Goal: Task Accomplishment & Management: Manage account settings

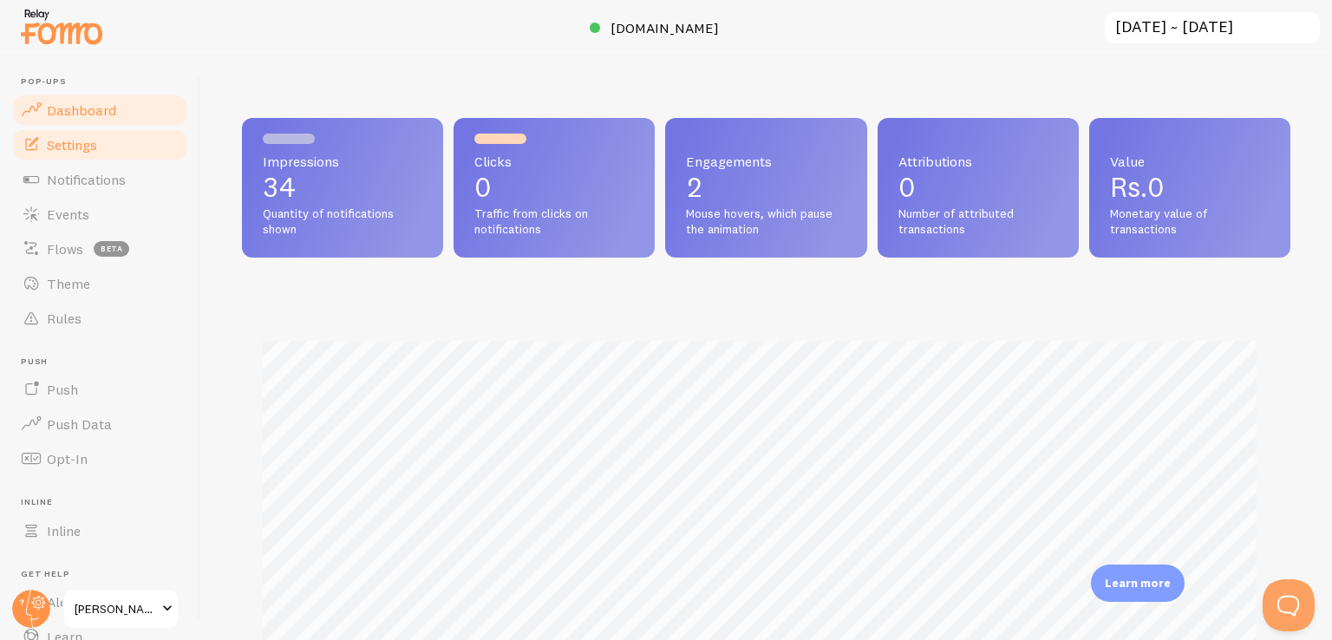
click at [104, 154] on link "Settings" at bounding box center [99, 145] width 179 height 35
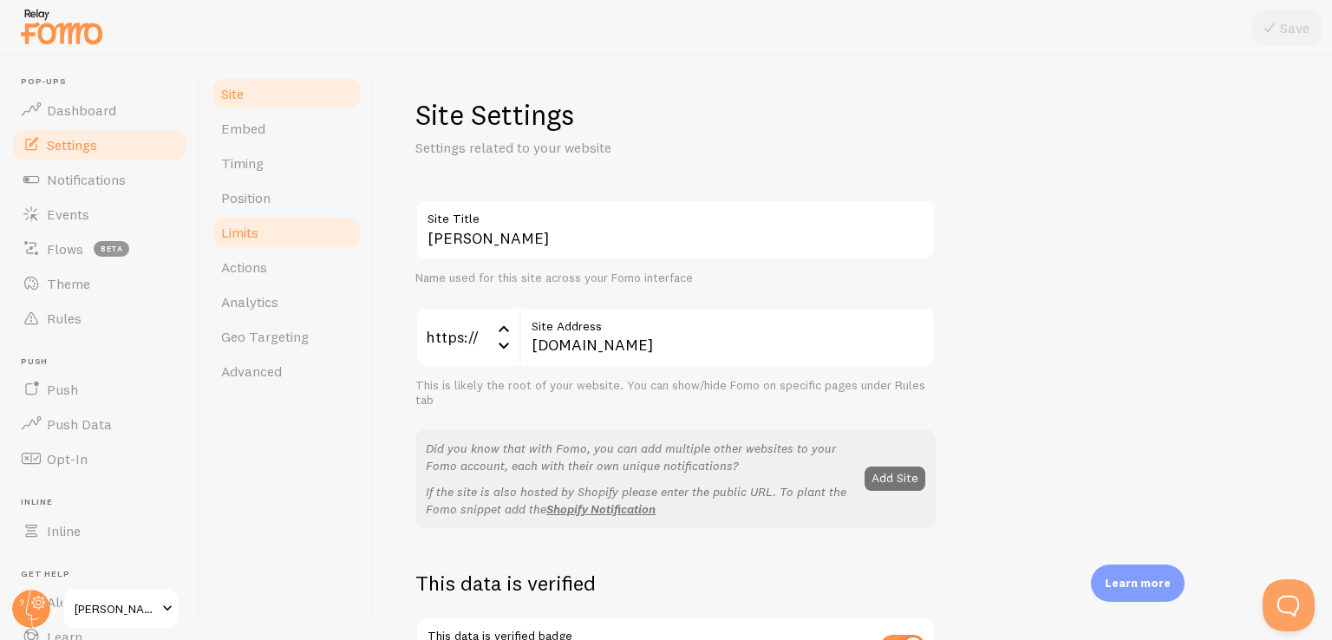
click at [260, 239] on link "Limits" at bounding box center [287, 232] width 152 height 35
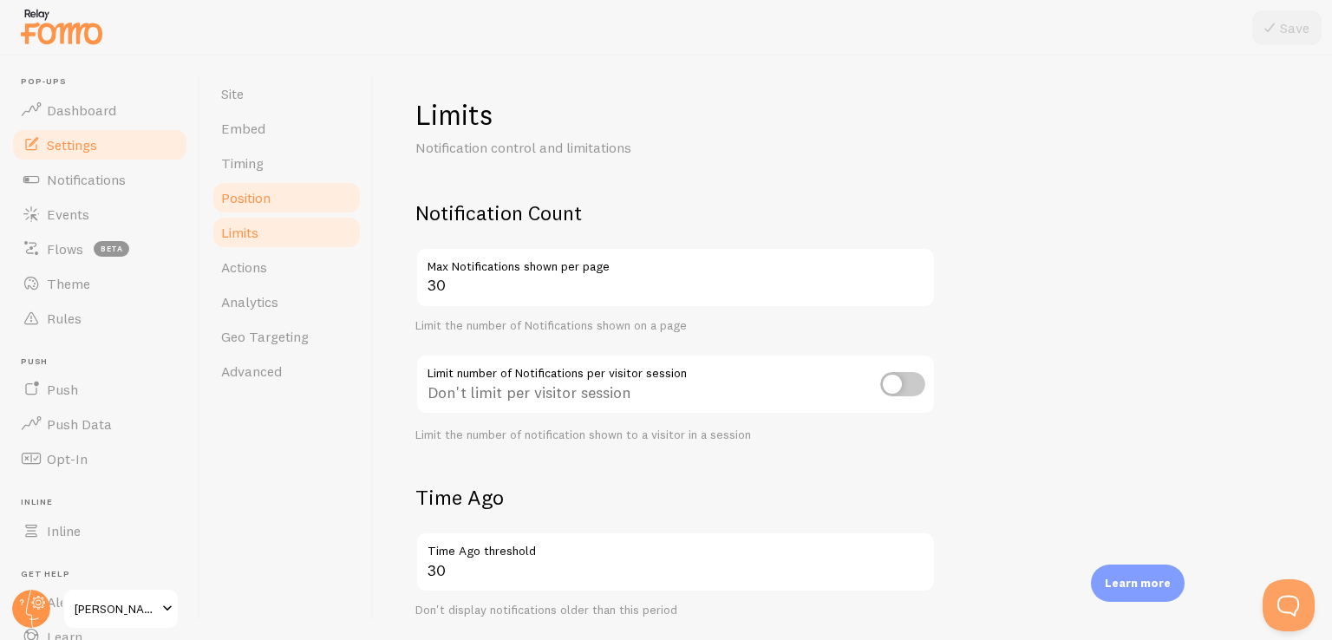
click at [278, 194] on link "Position" at bounding box center [287, 197] width 152 height 35
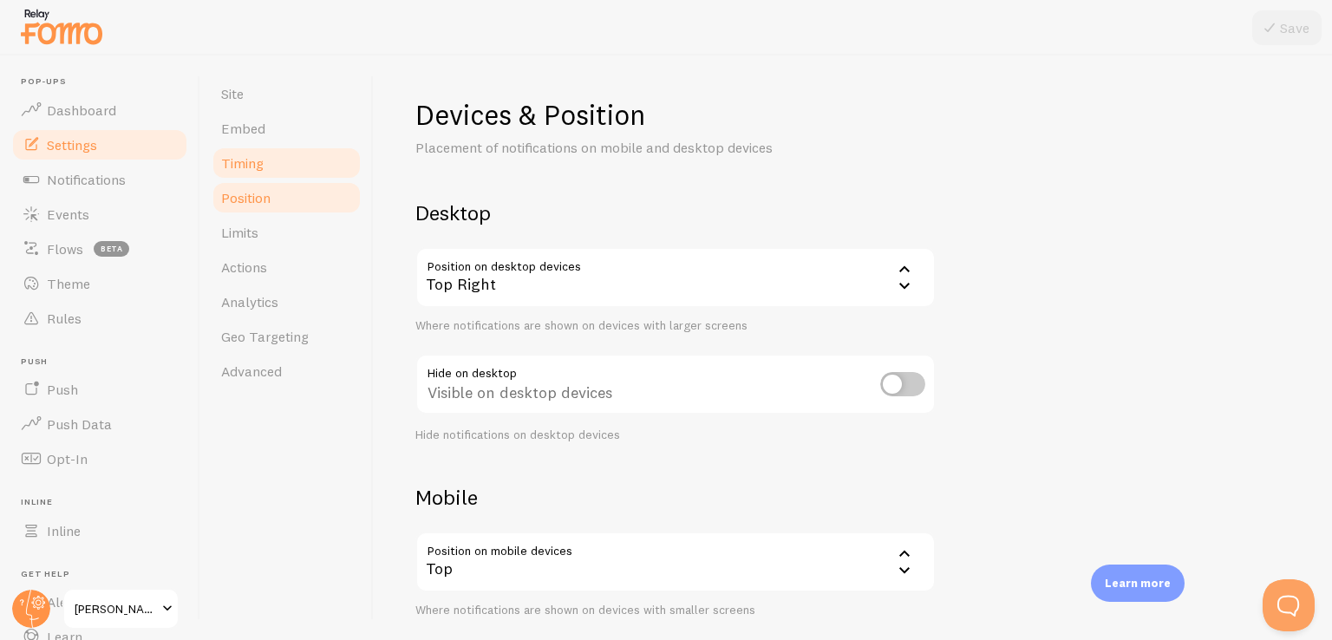
click at [288, 168] on link "Timing" at bounding box center [287, 163] width 152 height 35
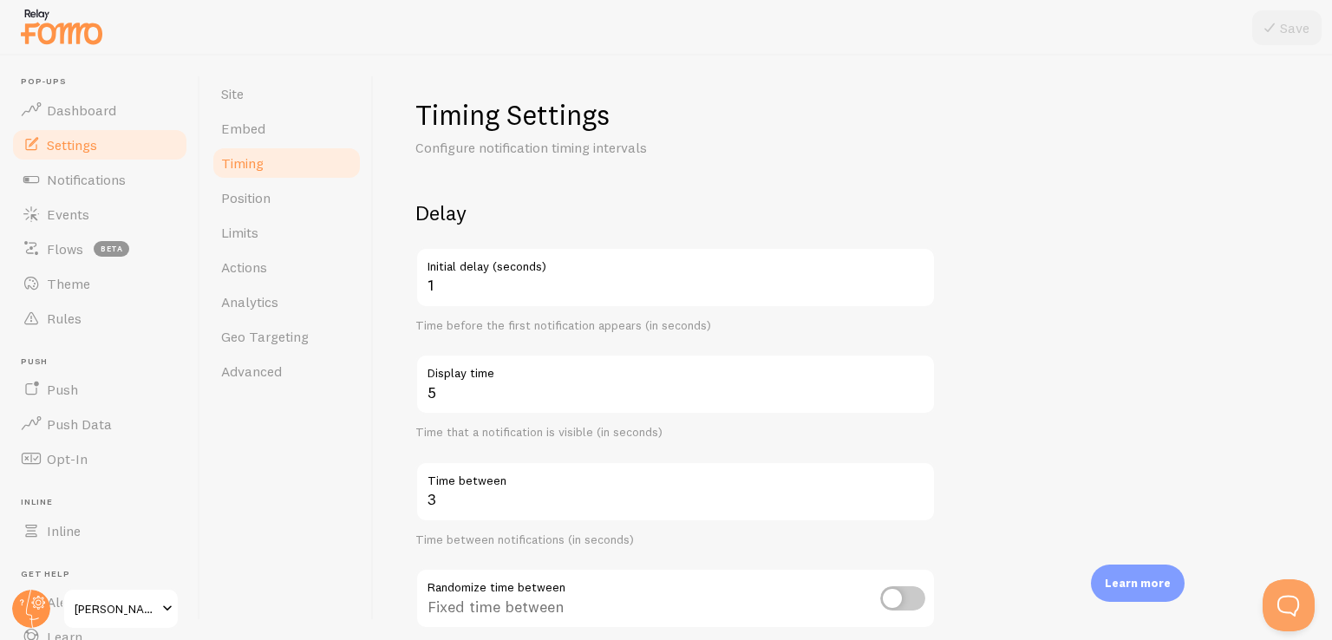
click at [586, 375] on label "Display time" at bounding box center [676, 368] width 520 height 29
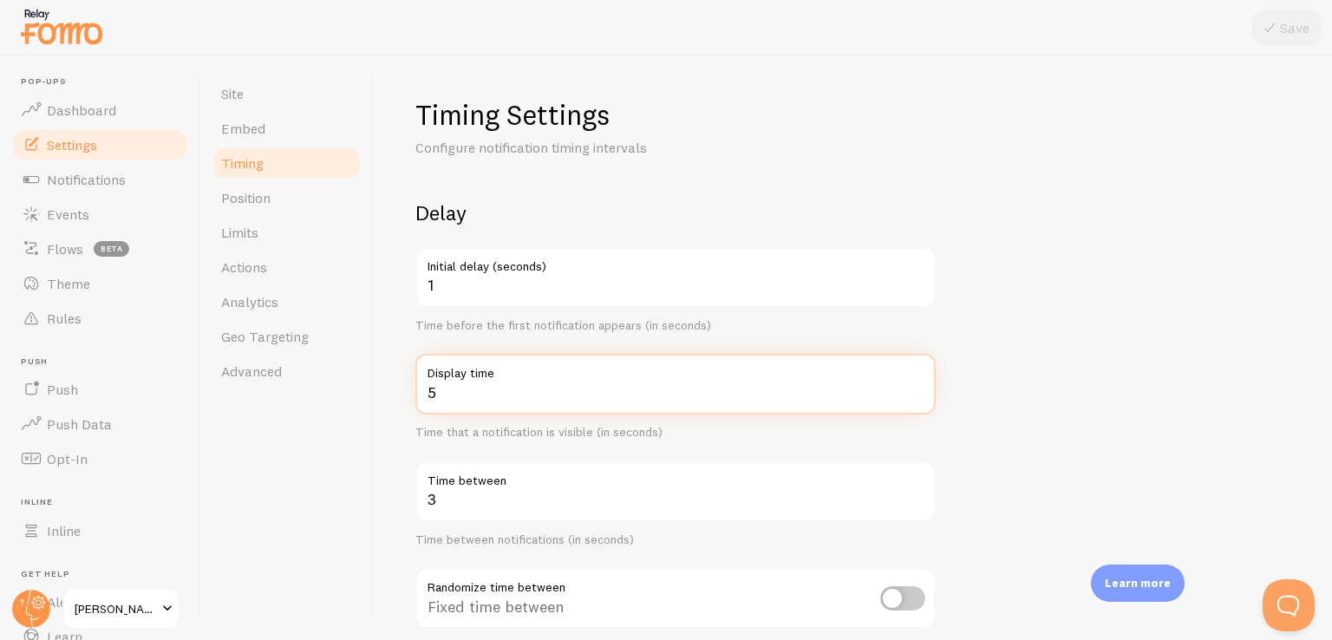
click at [586, 375] on input "5" at bounding box center [676, 384] width 520 height 61
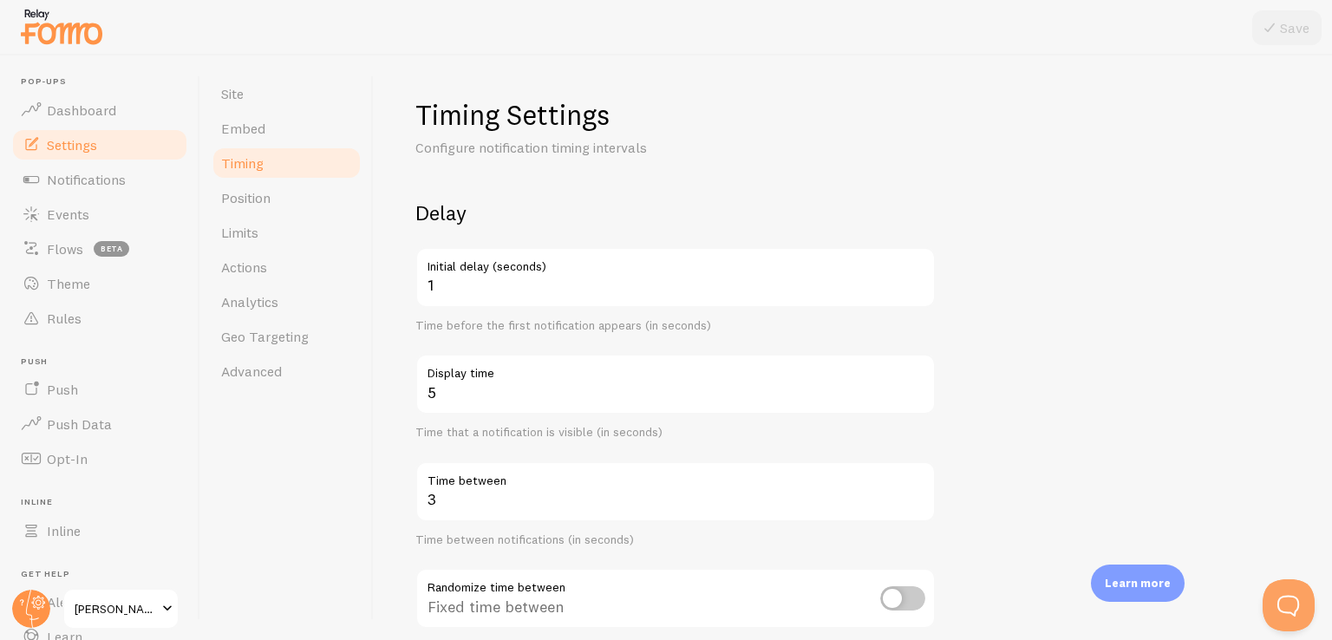
click at [581, 379] on label "Display time" at bounding box center [676, 368] width 520 height 29
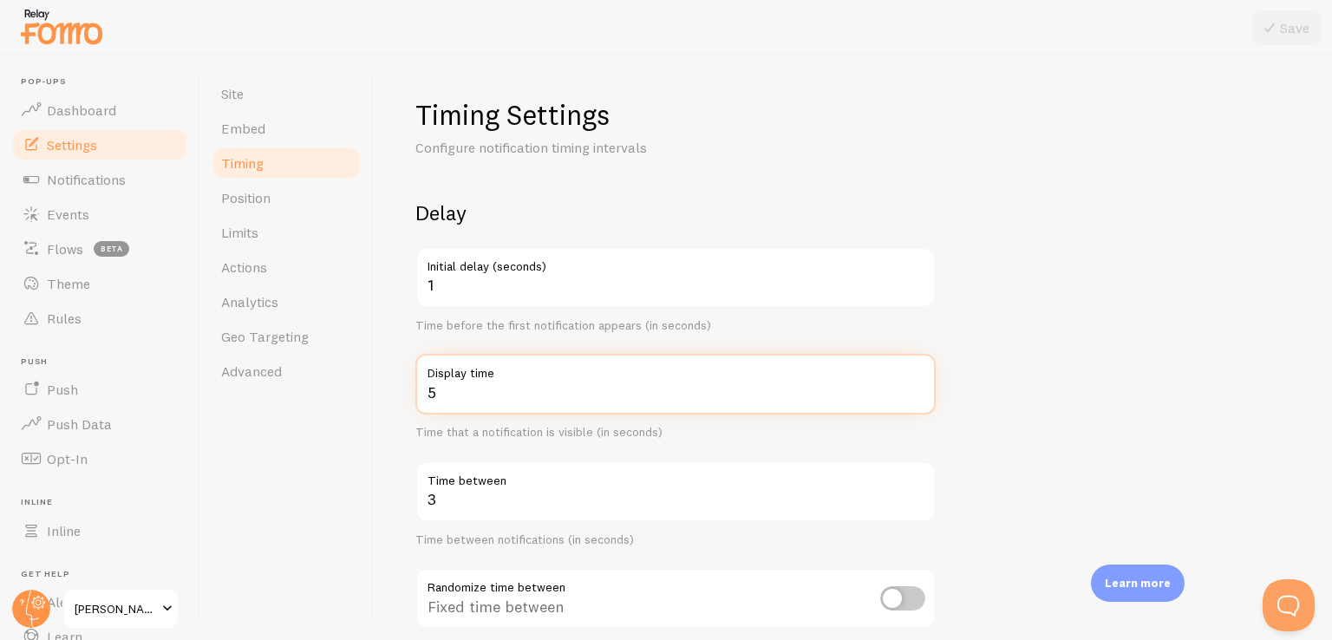
click at [581, 379] on input "5" at bounding box center [676, 384] width 520 height 61
click at [540, 414] on input "51" at bounding box center [676, 384] width 520 height 61
type input "10"
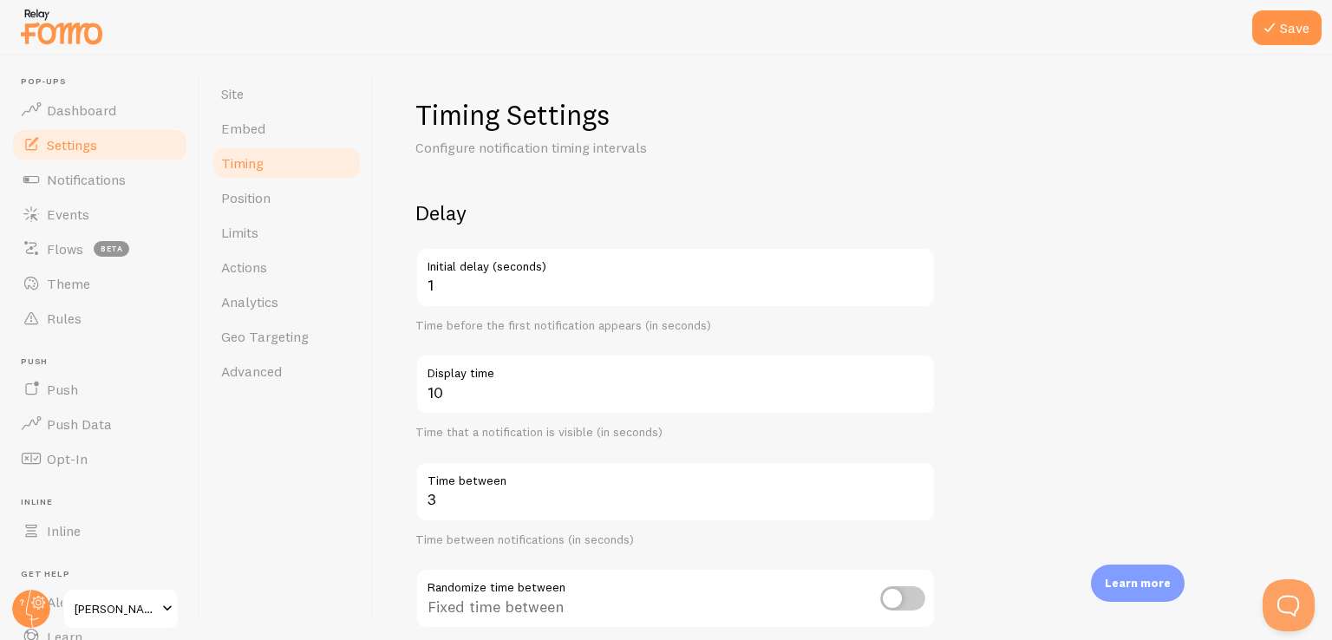
click at [1117, 311] on form "Delay 1 Initial delay (seconds) Time before the first notification appears (in …" at bounding box center [853, 572] width 875 height 744
click at [551, 514] on input "3" at bounding box center [676, 492] width 520 height 61
click at [547, 511] on input "3" at bounding box center [676, 492] width 520 height 61
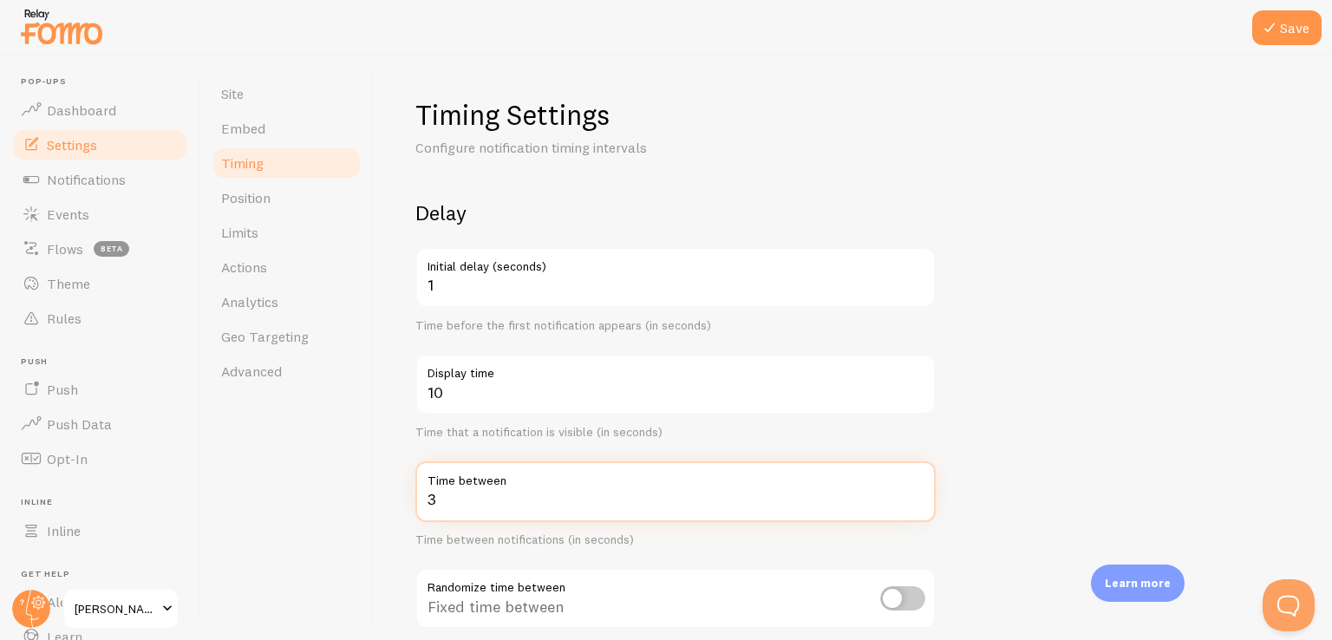
click at [547, 511] on input "3" at bounding box center [676, 492] width 520 height 61
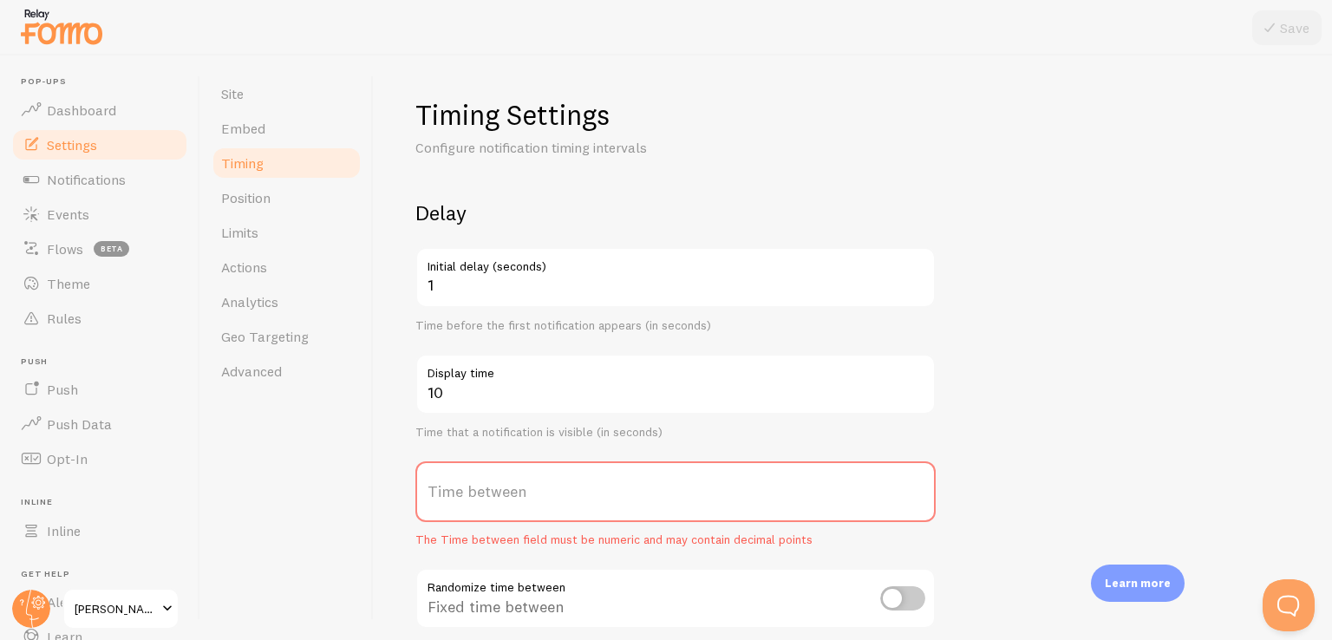
click at [501, 492] on label "Time between" at bounding box center [676, 492] width 520 height 61
click at [501, 492] on input "Time between" at bounding box center [676, 492] width 520 height 61
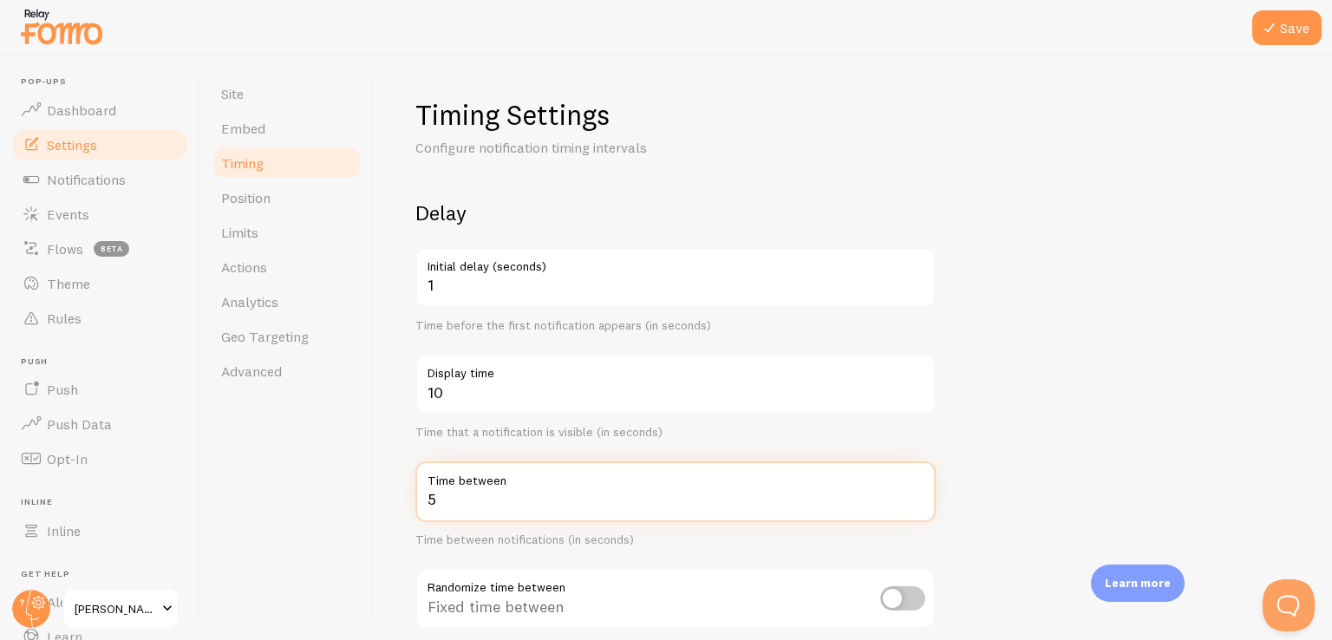
type input "5"
click at [1261, 166] on div "Timing Settings Configure notification timing intervals Delay 1 Initial delay (…" at bounding box center [853, 520] width 875 height 847
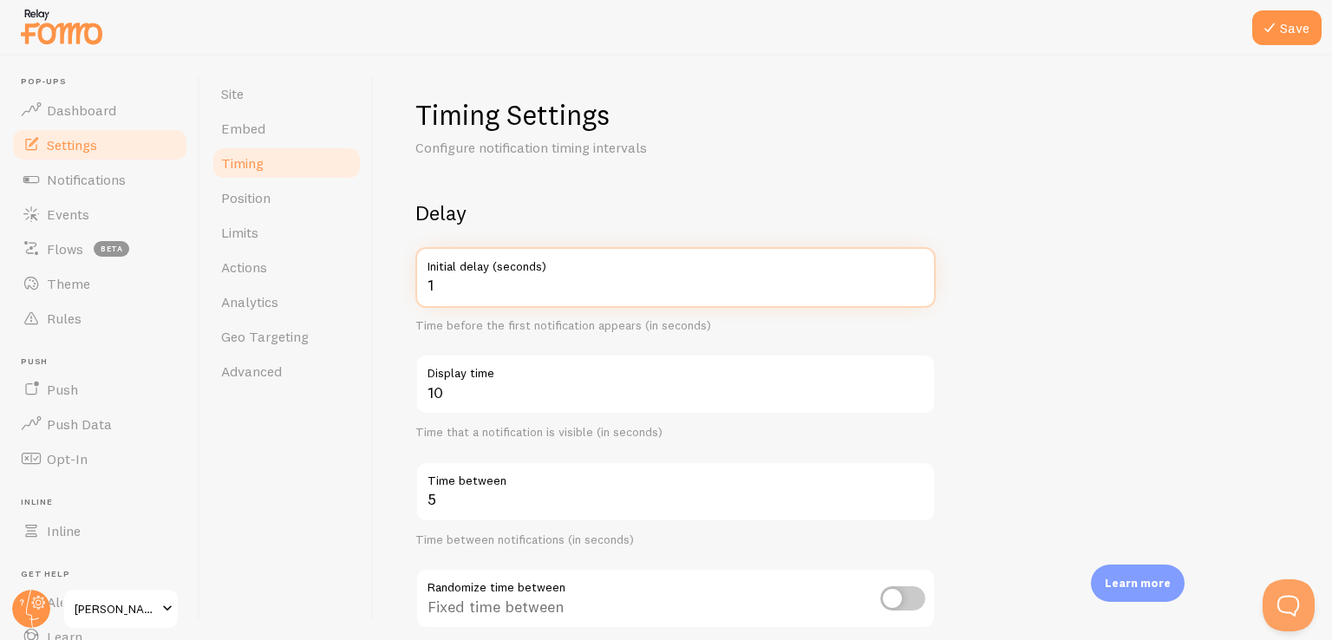
click at [487, 281] on input "1" at bounding box center [676, 277] width 520 height 61
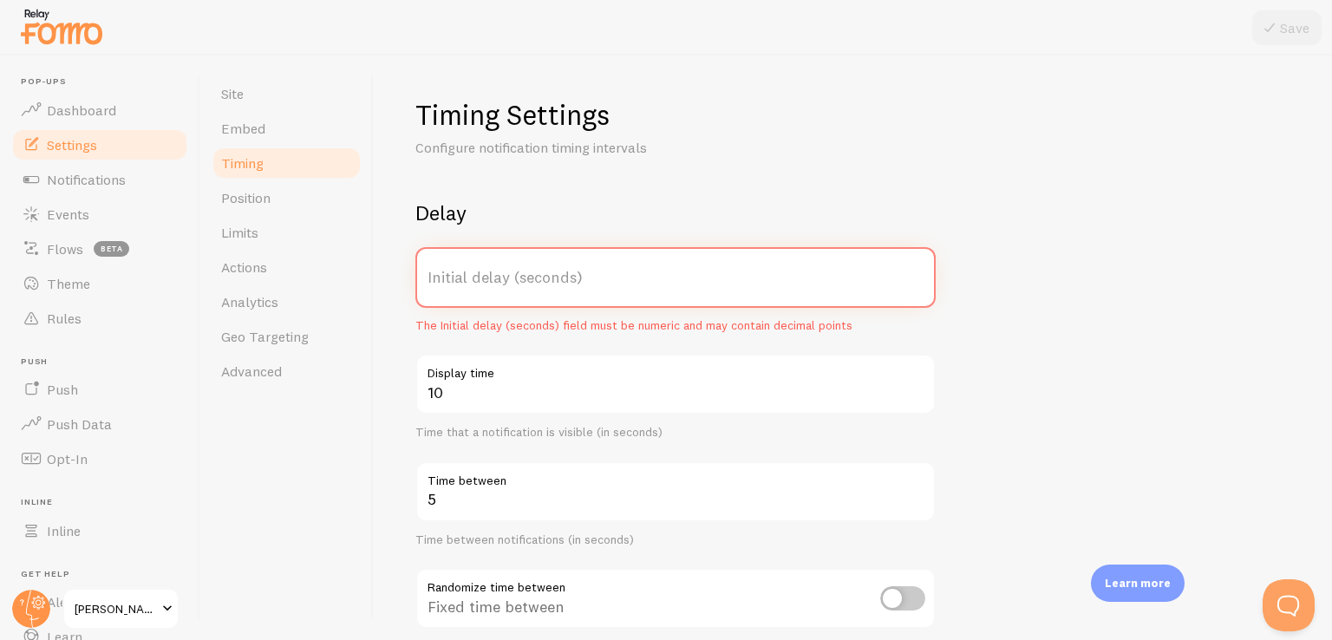
type input "2"
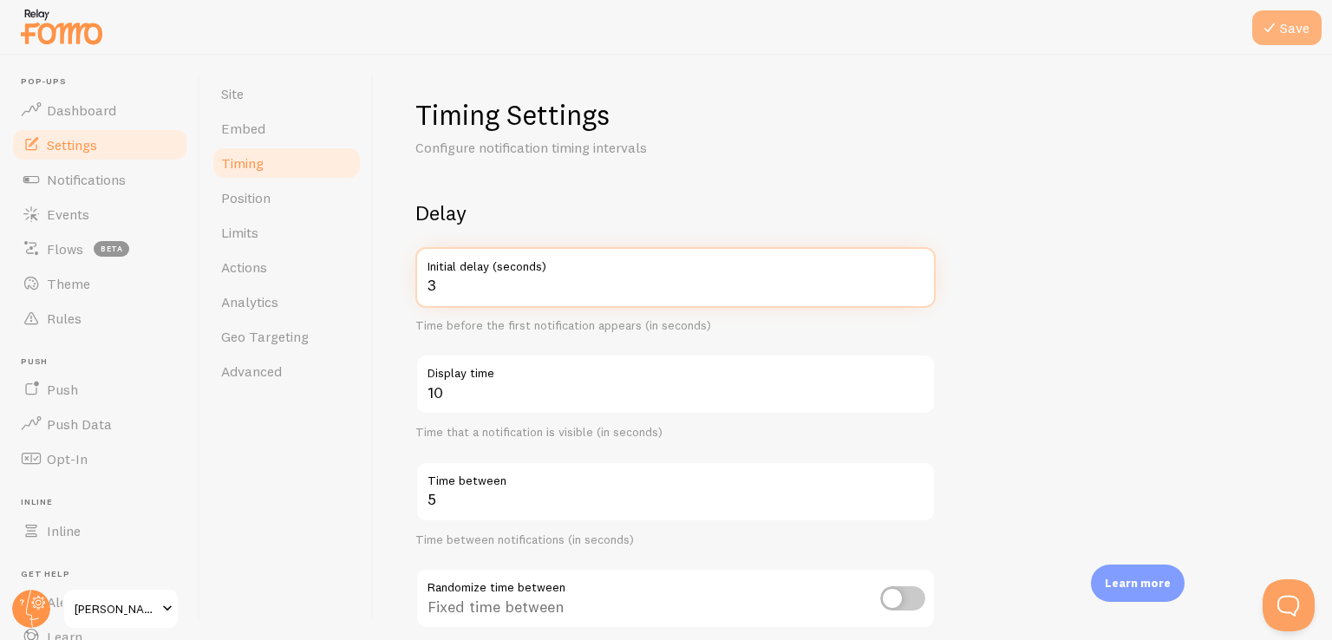
type input "3"
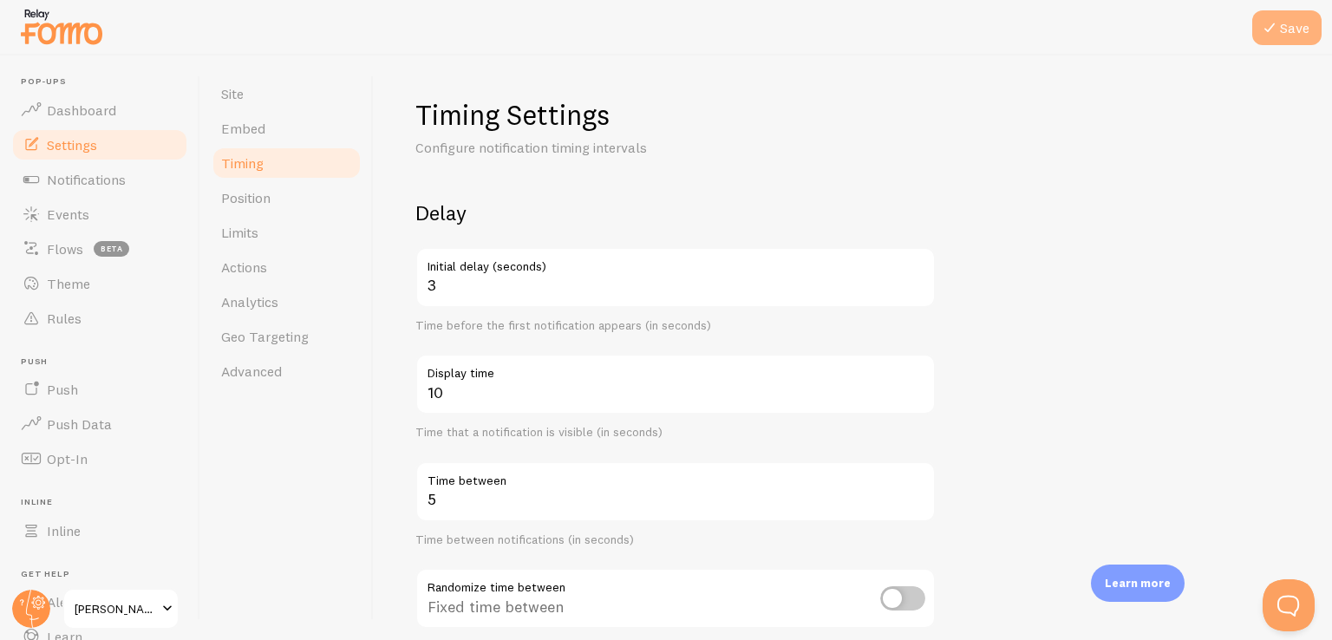
click at [1301, 12] on button "Save" at bounding box center [1287, 27] width 69 height 35
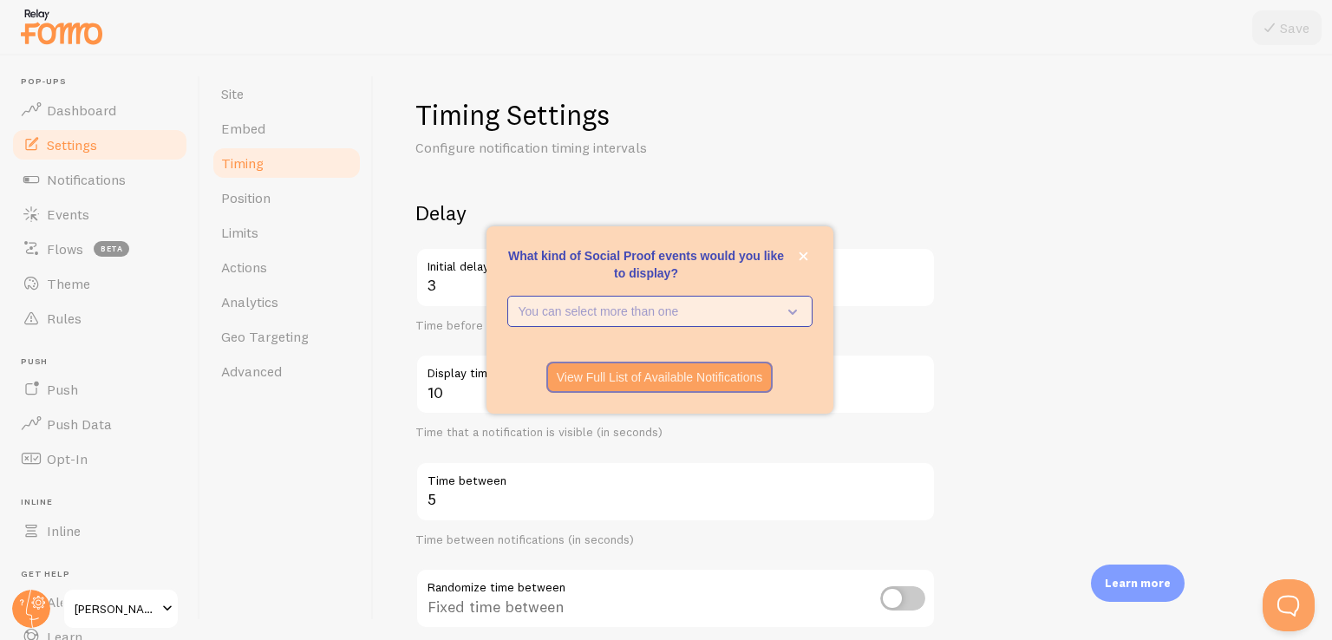
click at [582, 311] on p "You can select more than one" at bounding box center [648, 311] width 259 height 17
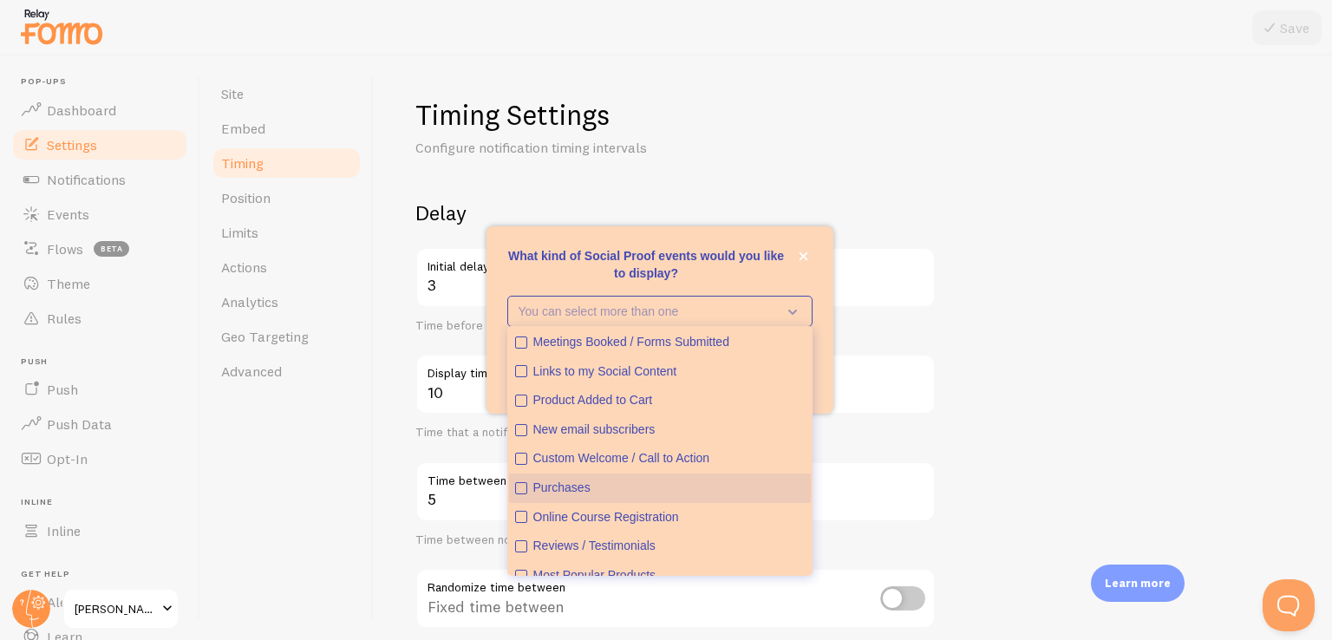
click at [579, 487] on div "Purchases" at bounding box center [670, 488] width 272 height 17
click at [746, 273] on p "What kind of Social Proof events would you like to display?" at bounding box center [659, 264] width 305 height 35
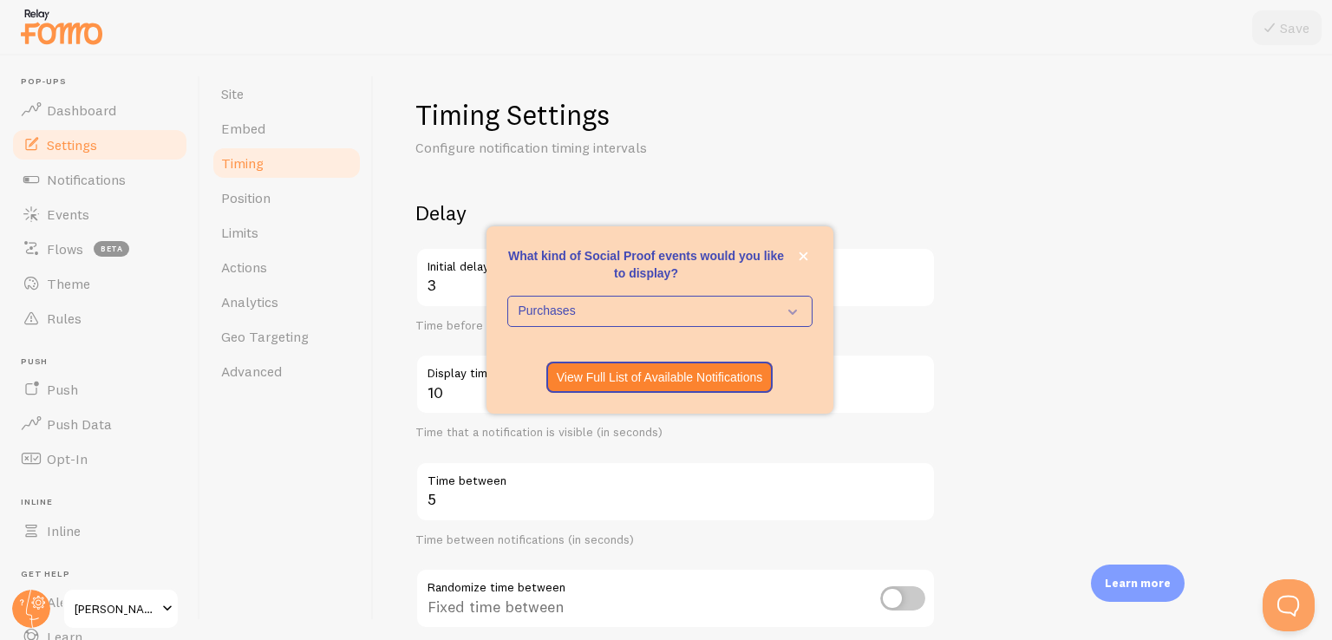
click at [1001, 352] on form "Delay 3 Initial delay (seconds) Time before the first notification appears (in …" at bounding box center [853, 572] width 875 height 744
click at [801, 267] on p "What kind of Social Proof events would you like to display?" at bounding box center [659, 264] width 305 height 35
click at [802, 261] on button "close," at bounding box center [804, 256] width 18 height 18
